Goal: Task Accomplishment & Management: Use online tool/utility

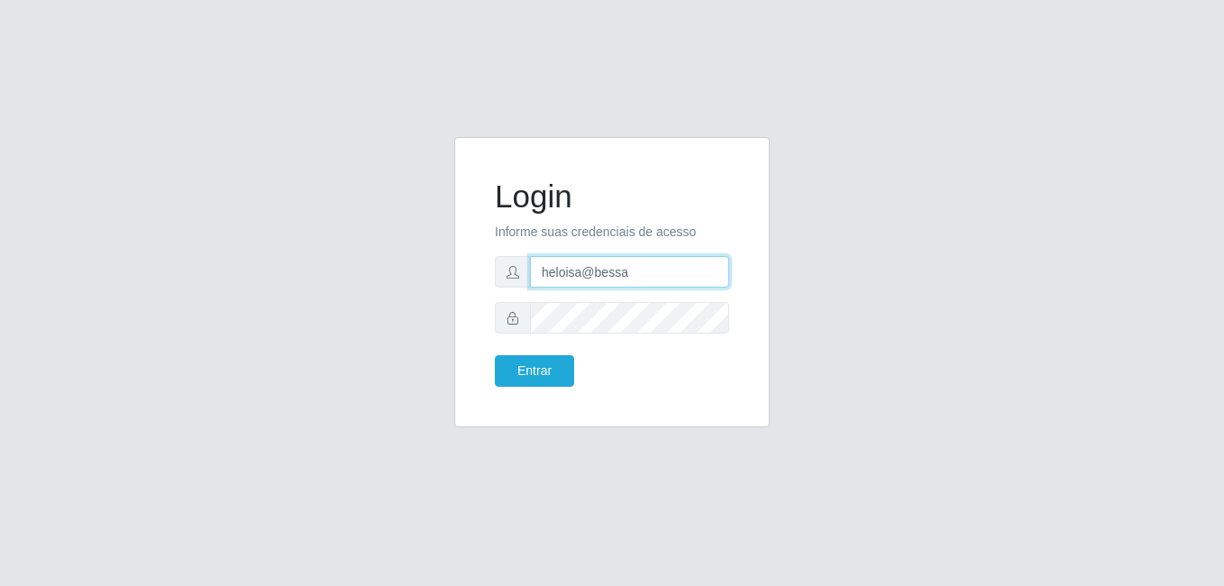
drag, startPoint x: 639, startPoint y: 270, endPoint x: 630, endPoint y: 279, distance: 12.8
click at [639, 270] on input "heloisa@bessa" at bounding box center [629, 272] width 199 height 32
type input "Raissa@B9"
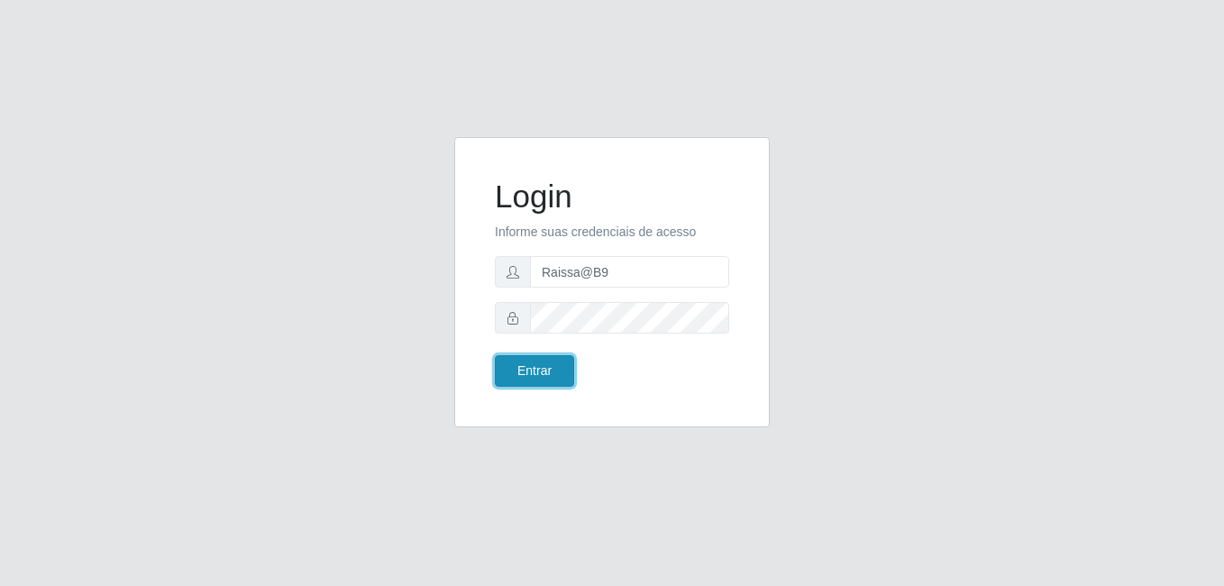
click at [522, 368] on button "Entrar" at bounding box center [534, 371] width 79 height 32
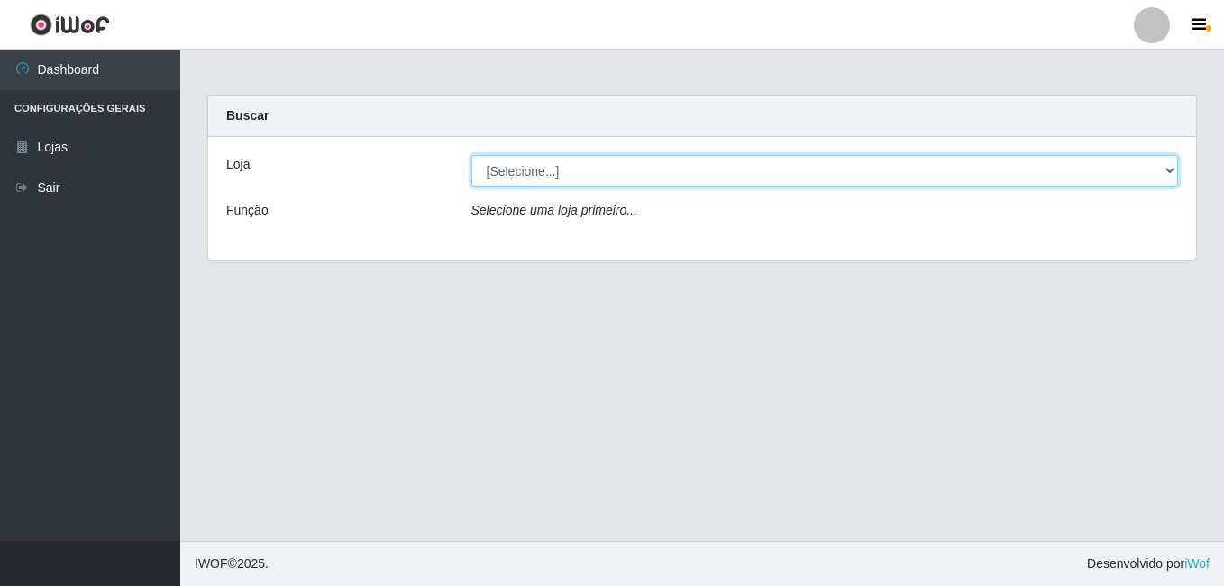
click at [1169, 171] on select "[Selecione...] Bemais Supermercados - B9 Bessa" at bounding box center [826, 171] width 708 height 32
select select "410"
click at [472, 155] on select "[Selecione...] Bemais Supermercados - B9 Bessa" at bounding box center [826, 171] width 708 height 32
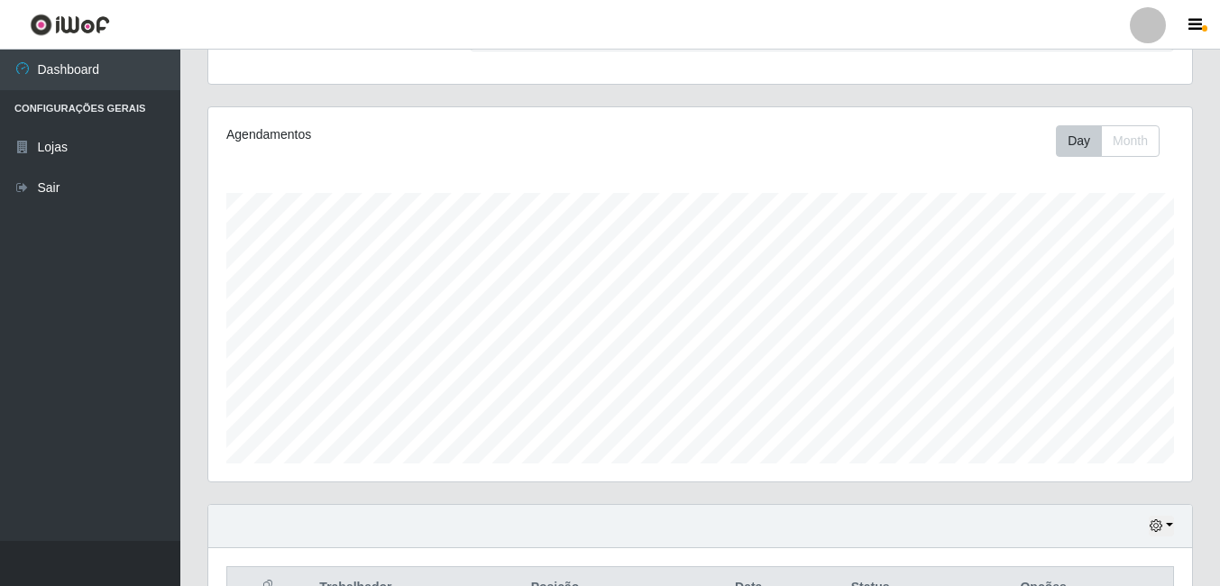
scroll to position [371, 0]
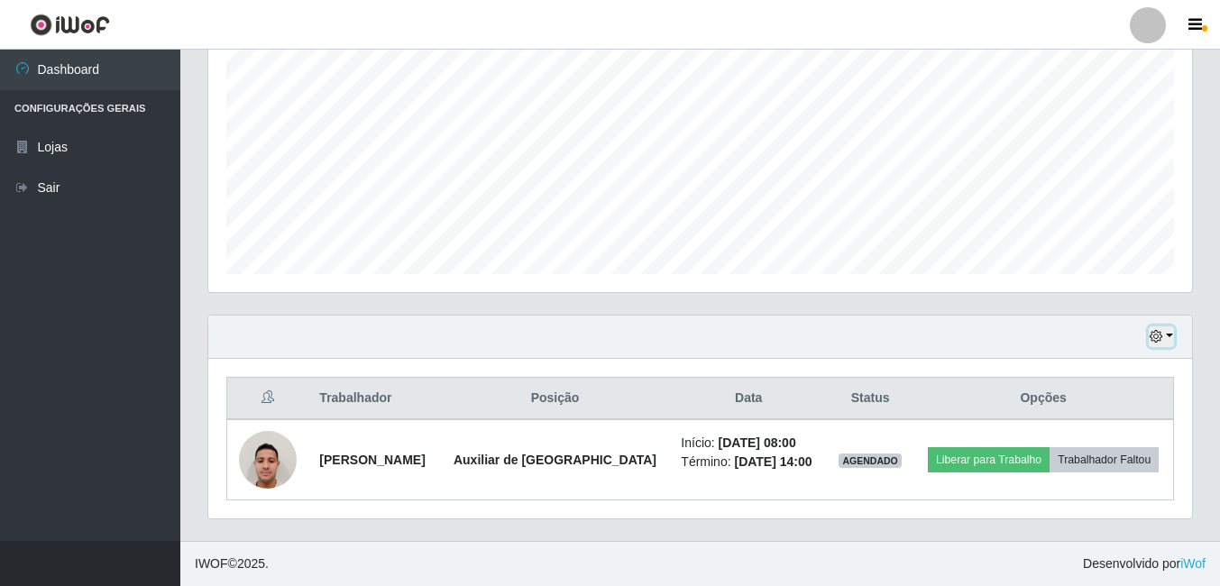
click at [1173, 333] on button "button" at bounding box center [1161, 336] width 25 height 21
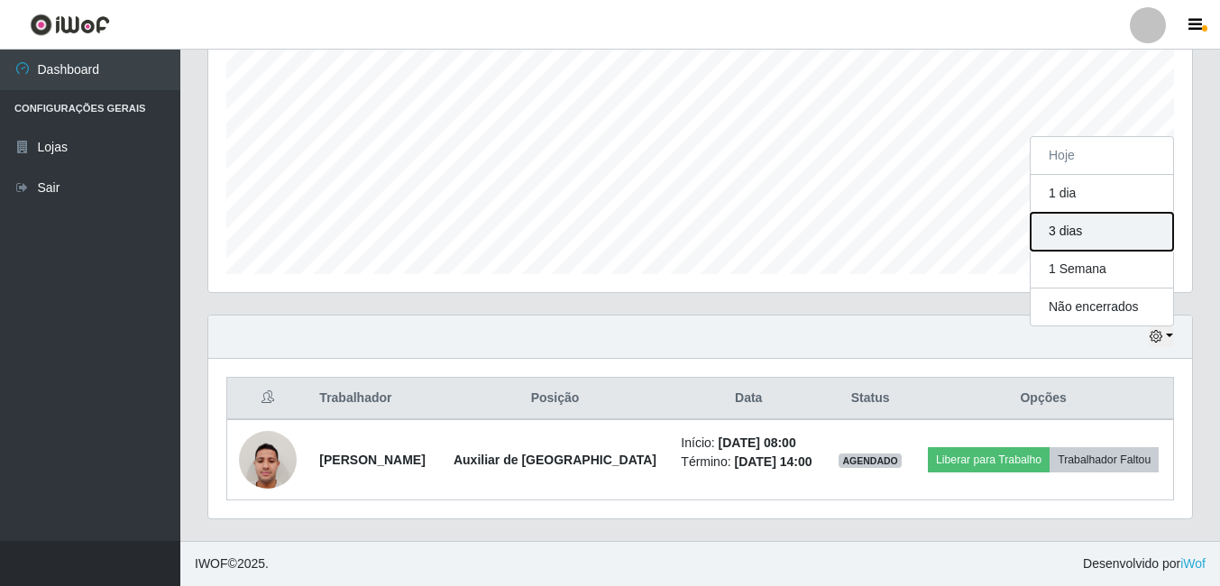
click at [1055, 232] on button "3 dias" at bounding box center [1102, 232] width 142 height 38
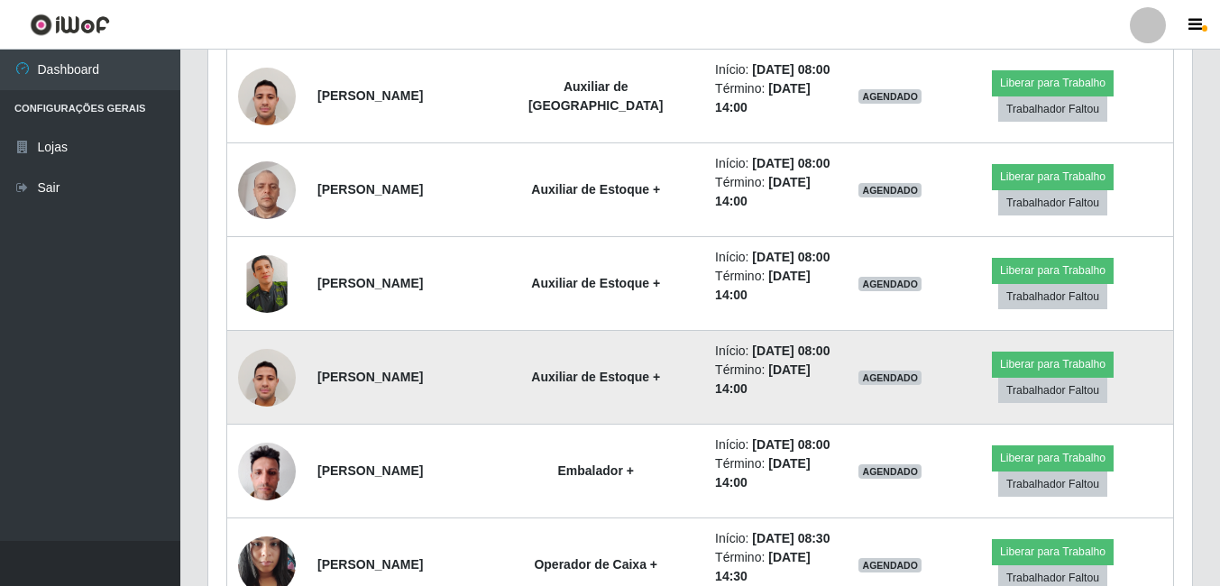
scroll to position [831, 0]
